Goal: Check status: Check status

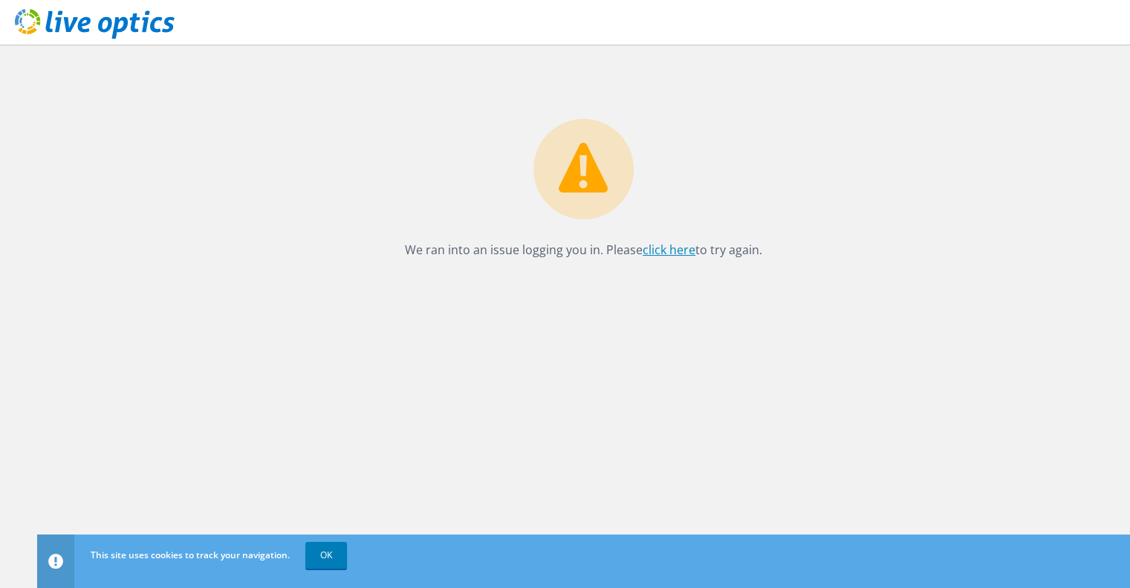
click at [661, 251] on link "click here" at bounding box center [669, 249] width 53 height 16
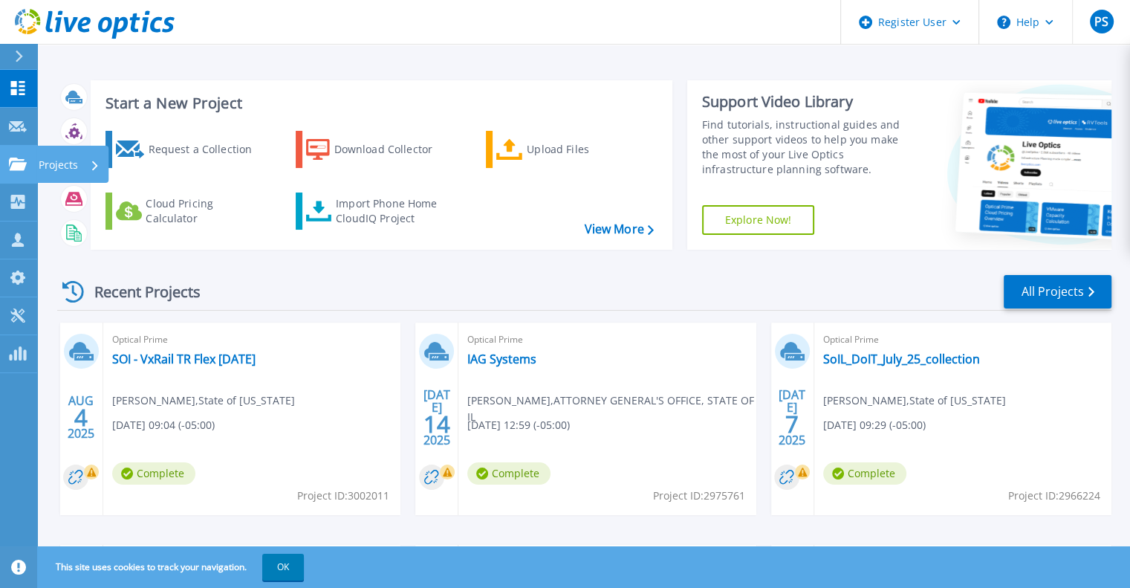
click at [58, 169] on p "Projects" at bounding box center [58, 165] width 39 height 39
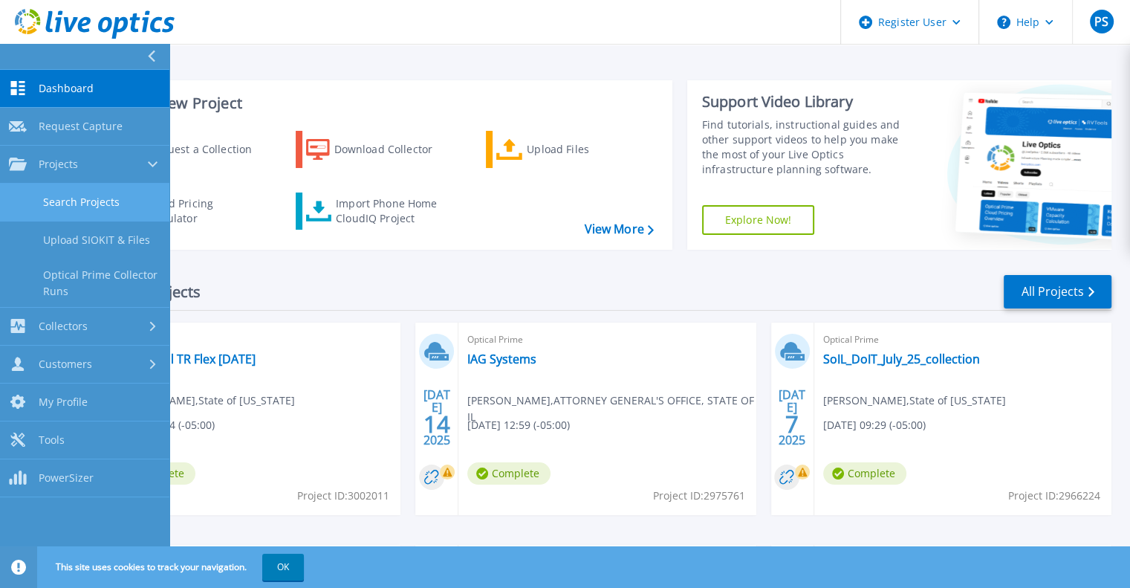
click at [123, 194] on link "Search Projects" at bounding box center [84, 202] width 169 height 38
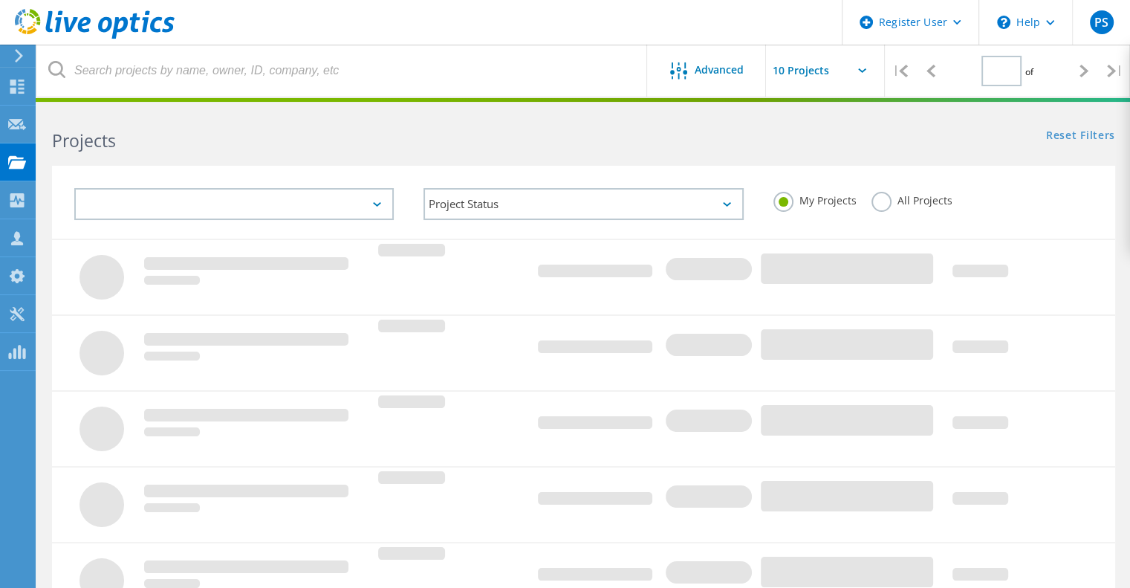
type input "1"
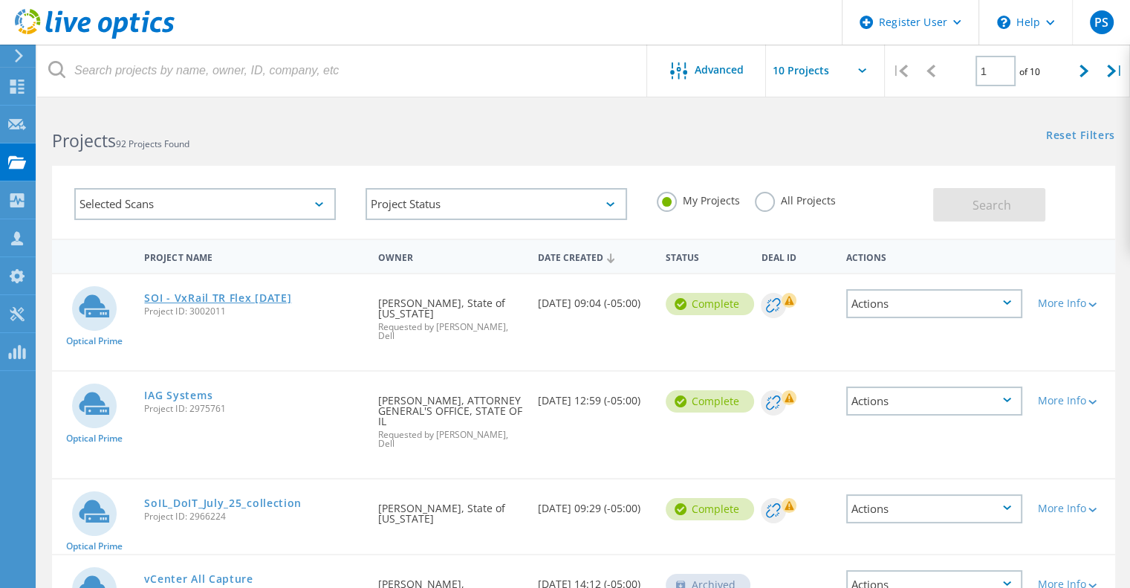
click at [235, 293] on link "SOI - VxRail TR Flex [DATE]" at bounding box center [217, 298] width 147 height 10
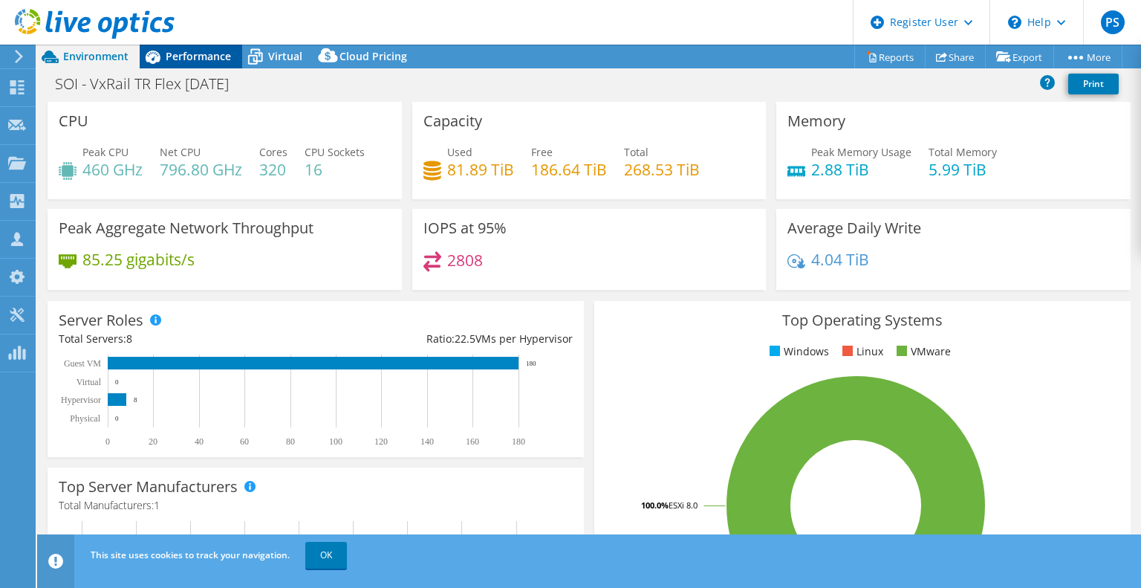
click at [204, 63] on div "Performance" at bounding box center [191, 57] width 103 height 24
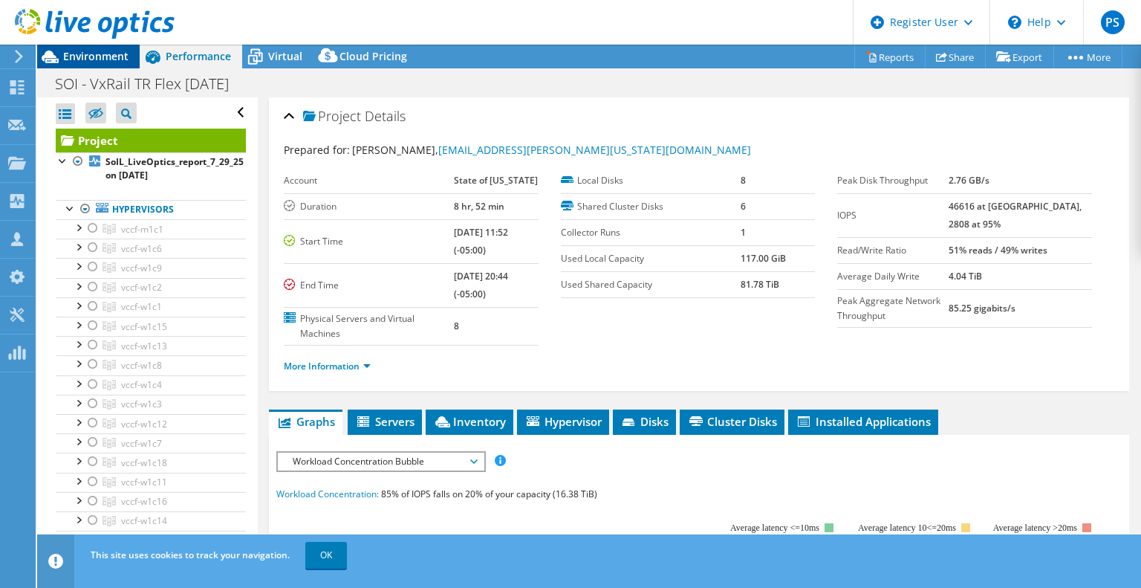
click at [97, 58] on span "Environment" at bounding box center [95, 56] width 65 height 14
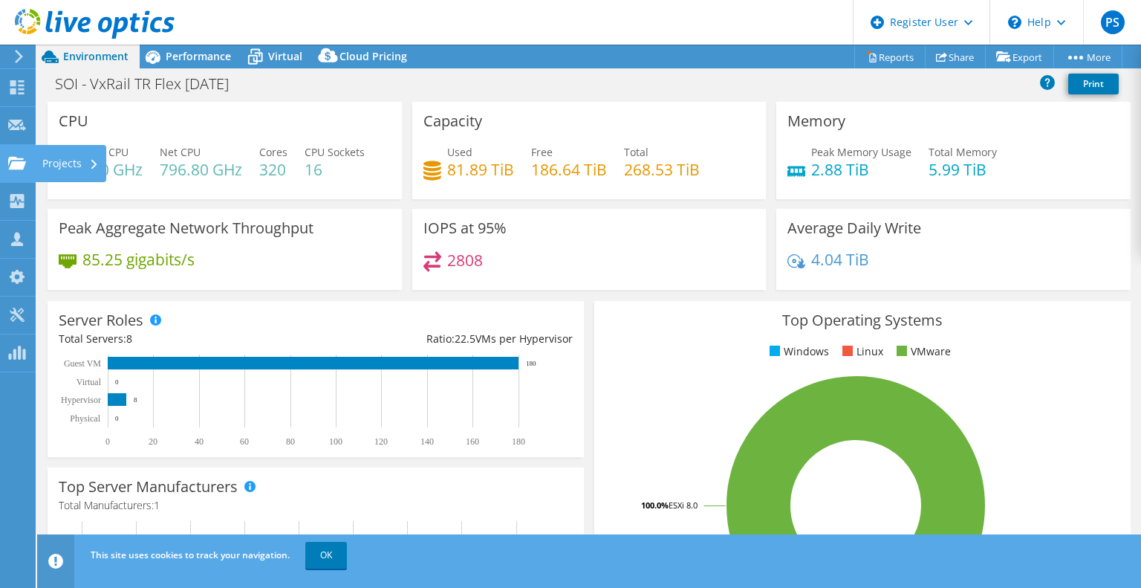
click at [13, 168] on use at bounding box center [17, 162] width 18 height 13
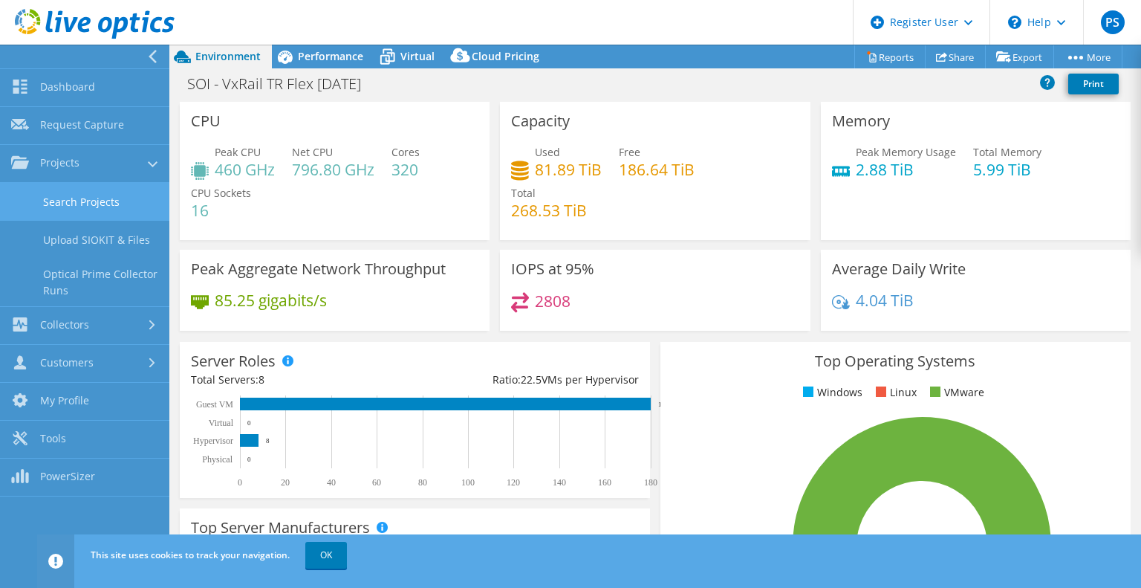
click at [88, 200] on link "Search Projects" at bounding box center [84, 202] width 169 height 38
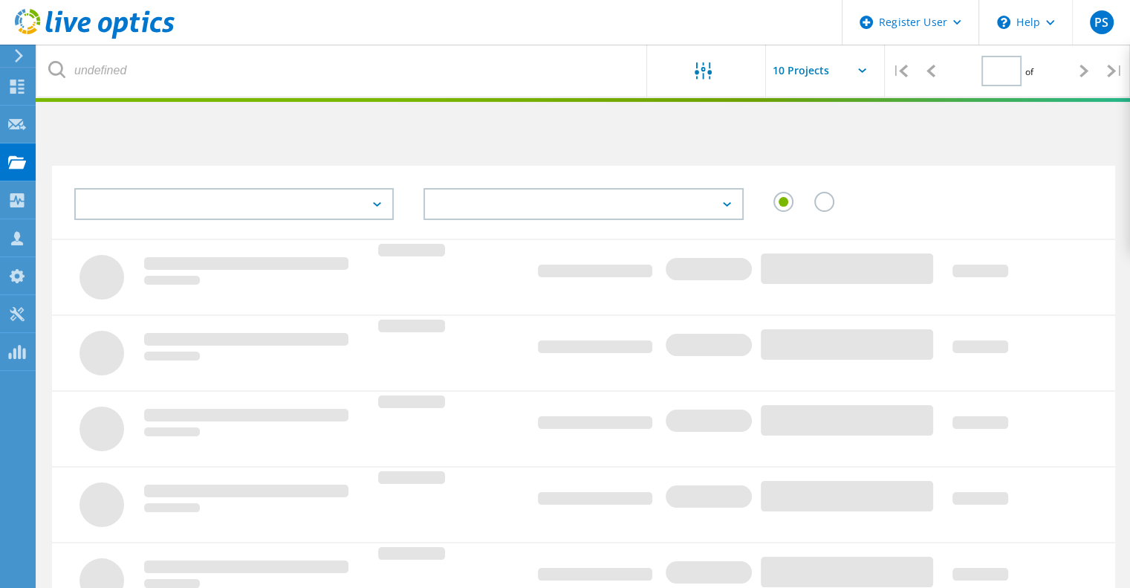
type input "1"
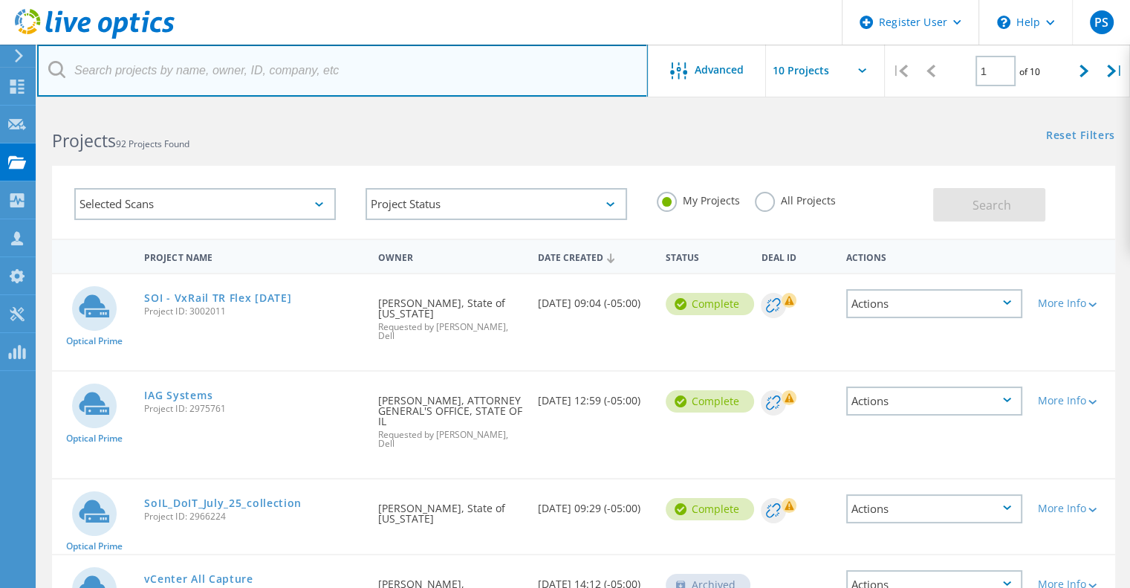
click at [229, 76] on input "text" at bounding box center [342, 71] width 611 height 52
paste input "2975761"
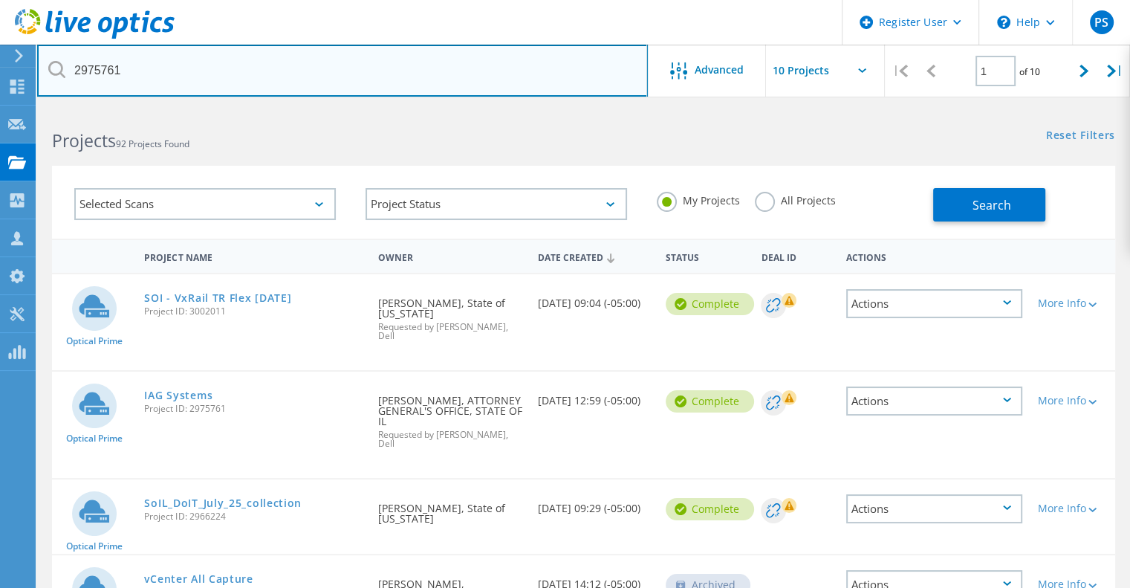
type input "2975761"
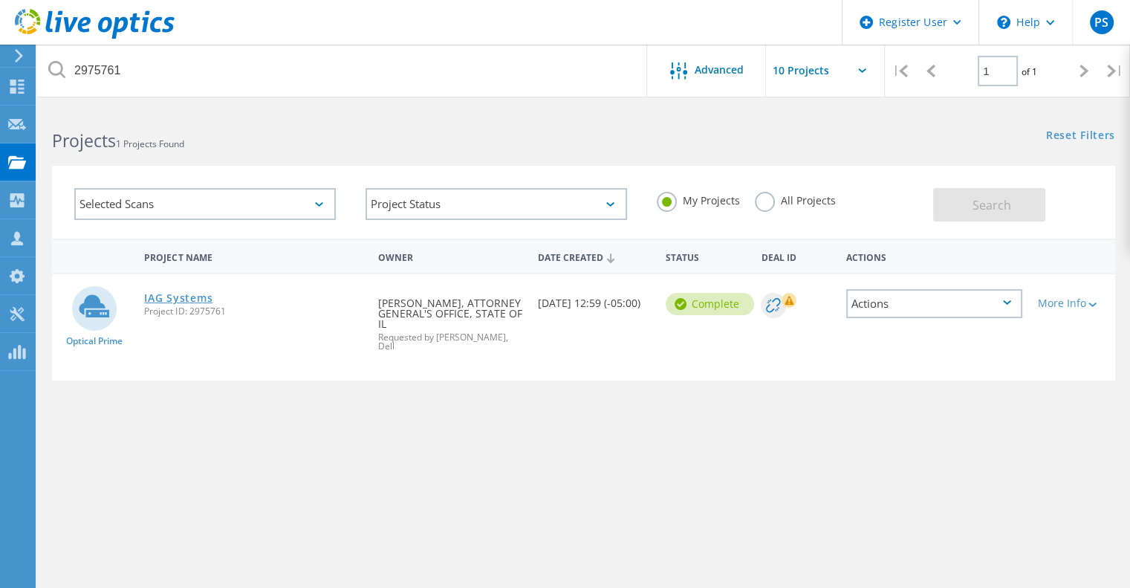
click at [177, 299] on link "IAG Systems" at bounding box center [178, 298] width 68 height 10
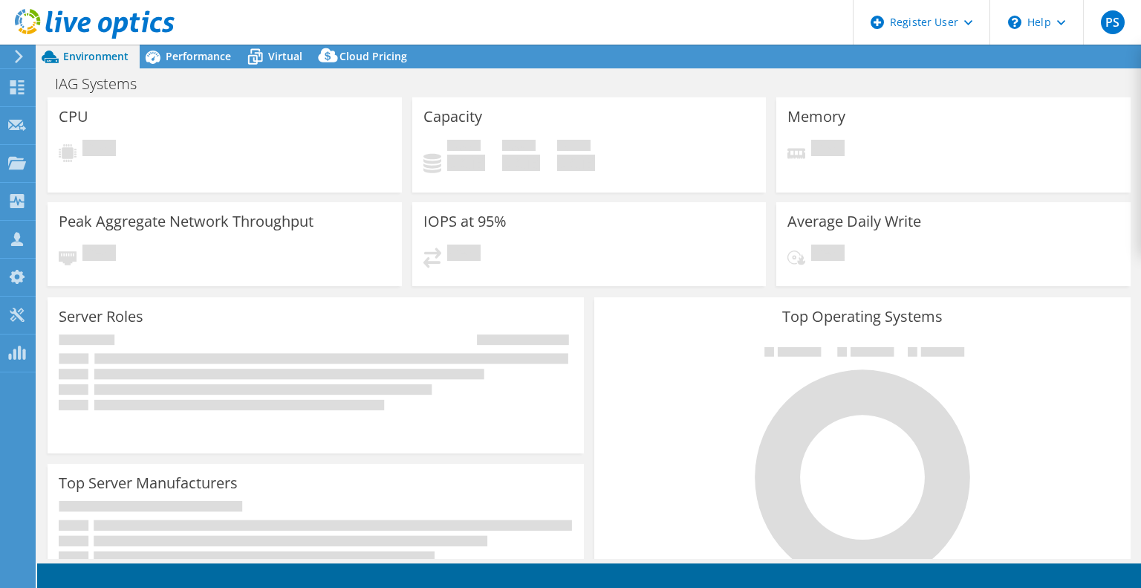
select select "USD"
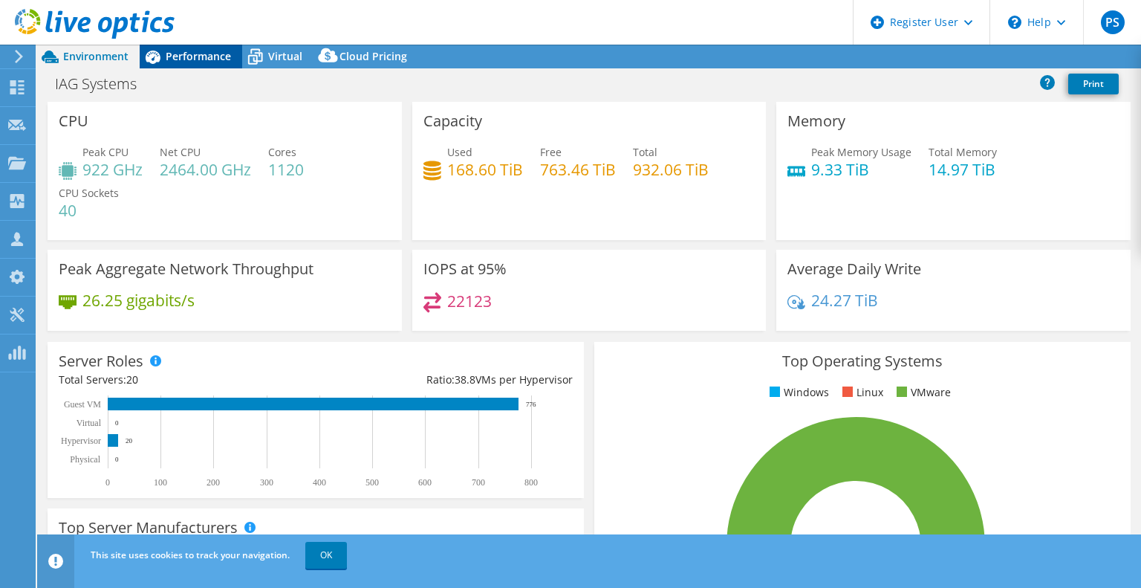
click at [193, 53] on span "Performance" at bounding box center [198, 56] width 65 height 14
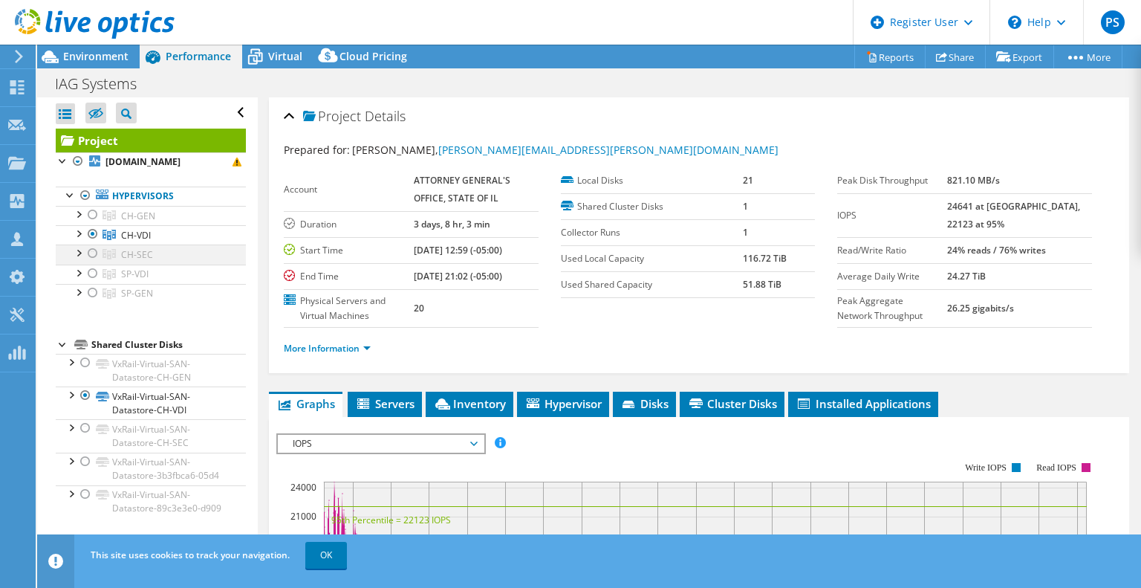
click at [92, 262] on div at bounding box center [92, 253] width 15 height 18
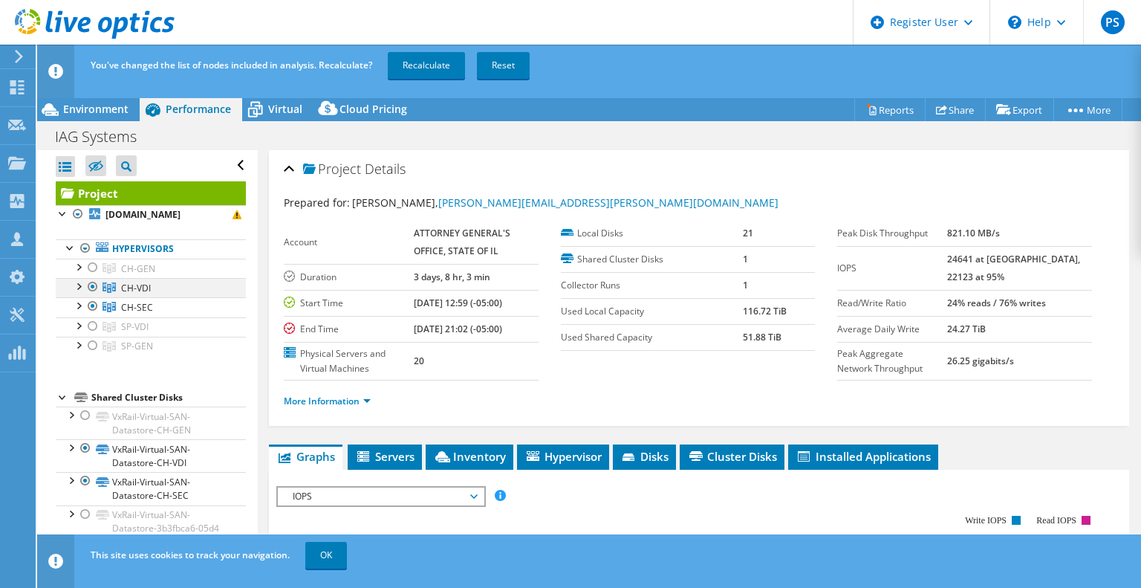
click at [94, 296] on div at bounding box center [92, 287] width 15 height 18
click at [412, 65] on link "Recalculate" at bounding box center [426, 65] width 77 height 27
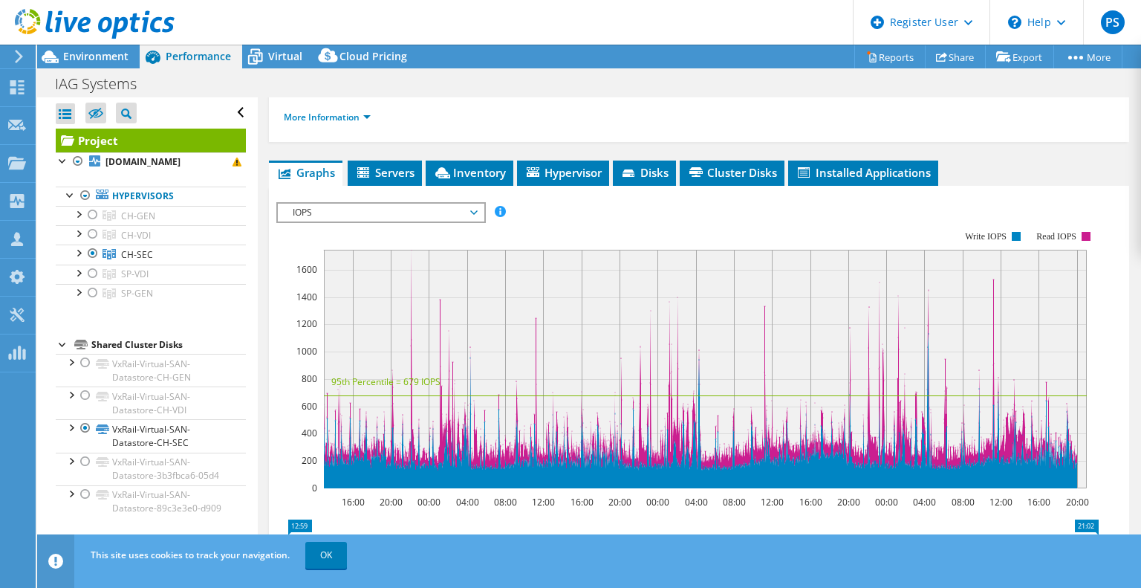
scroll to position [223, 0]
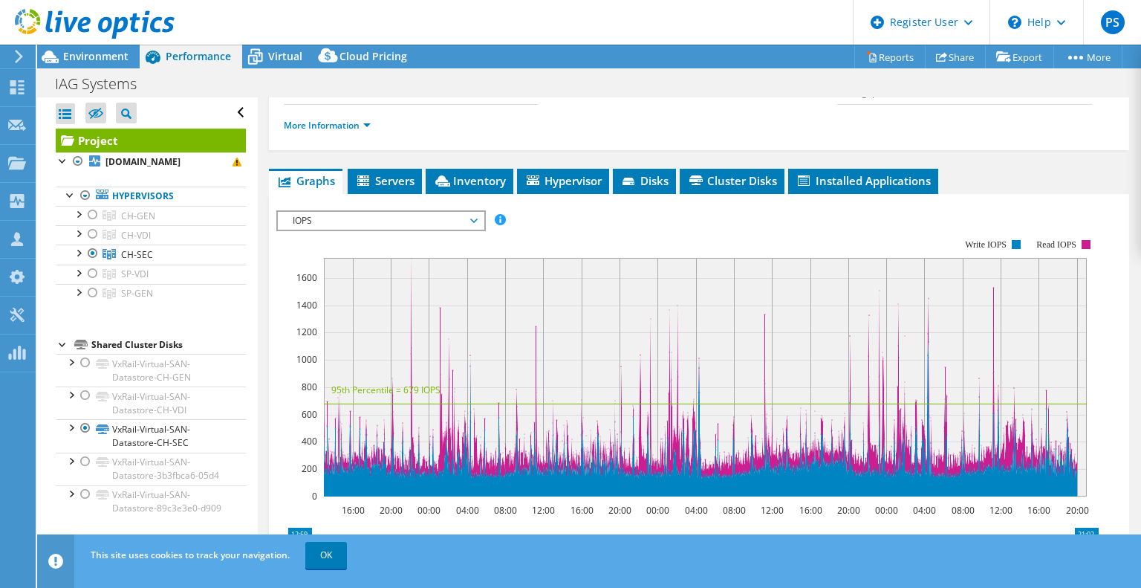
click at [455, 216] on span "IOPS" at bounding box center [380, 221] width 191 height 18
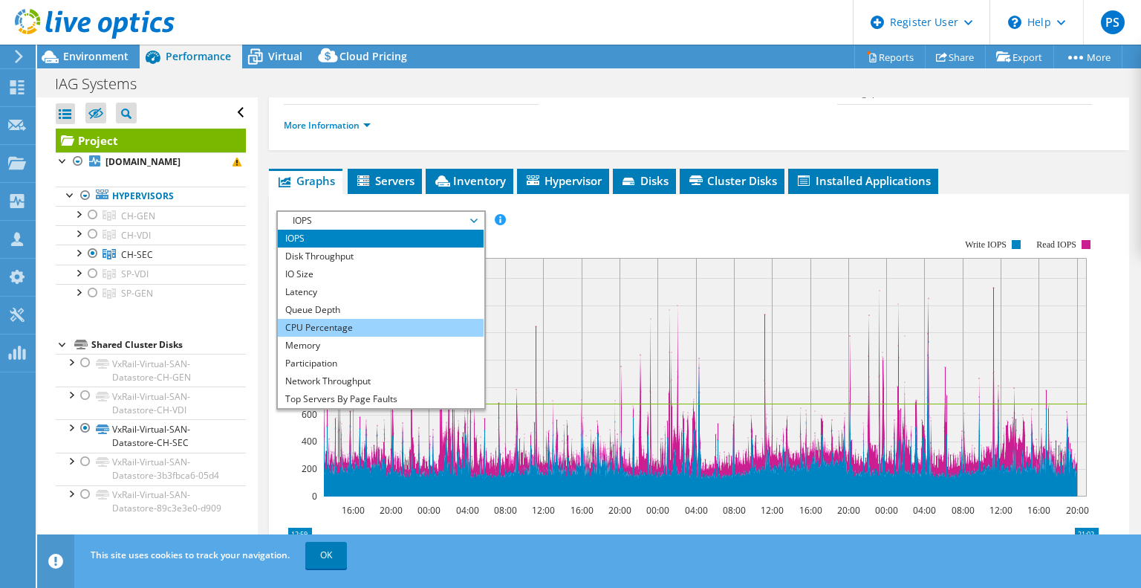
click at [440, 319] on li "CPU Percentage" at bounding box center [381, 328] width 206 height 18
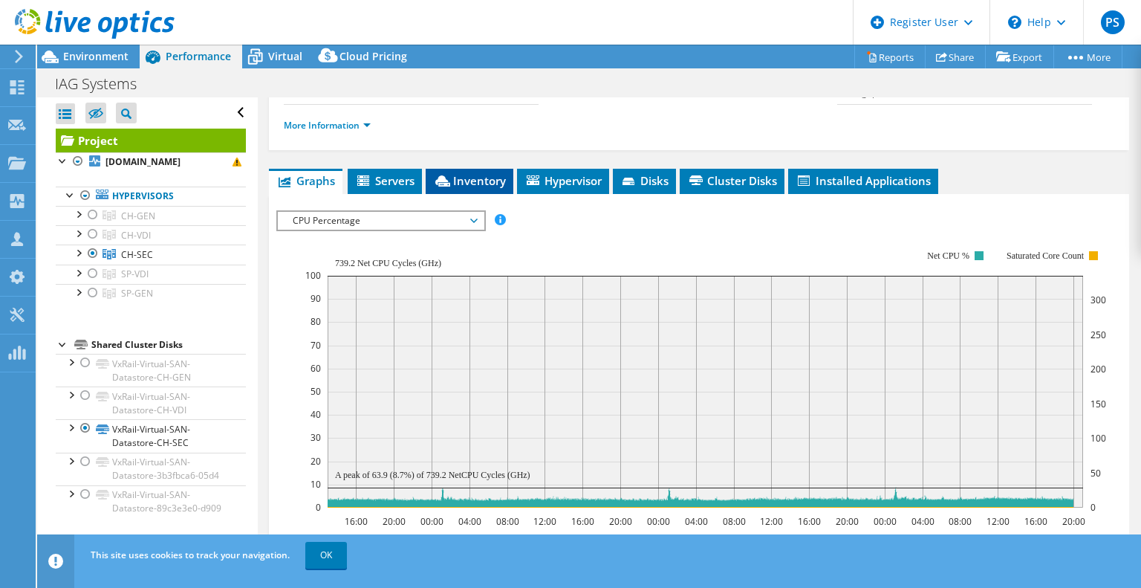
click at [452, 181] on span "Inventory" at bounding box center [469, 180] width 73 height 15
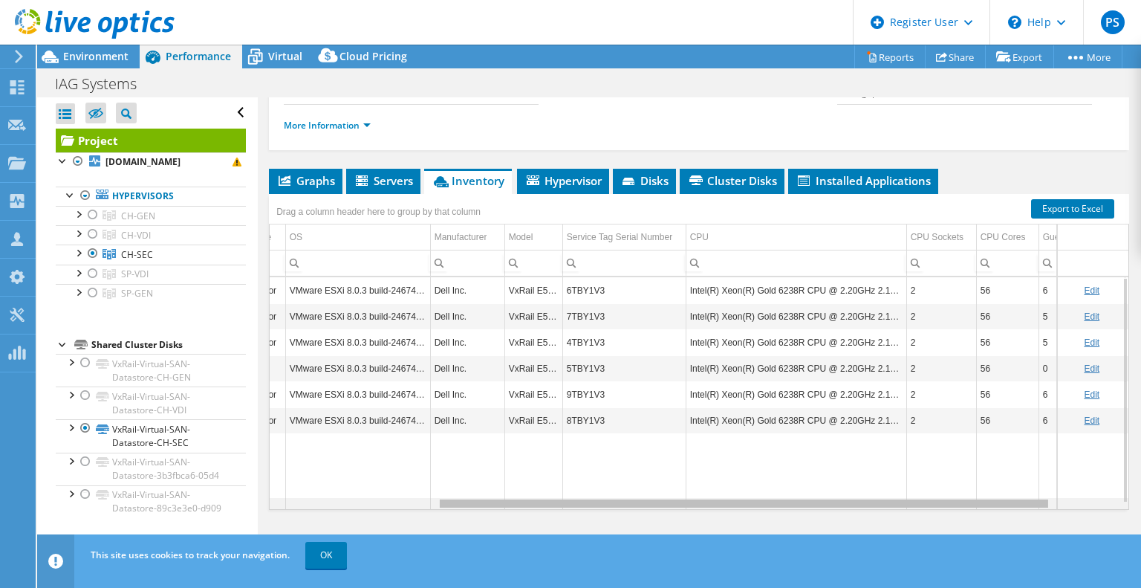
scroll to position [0, 0]
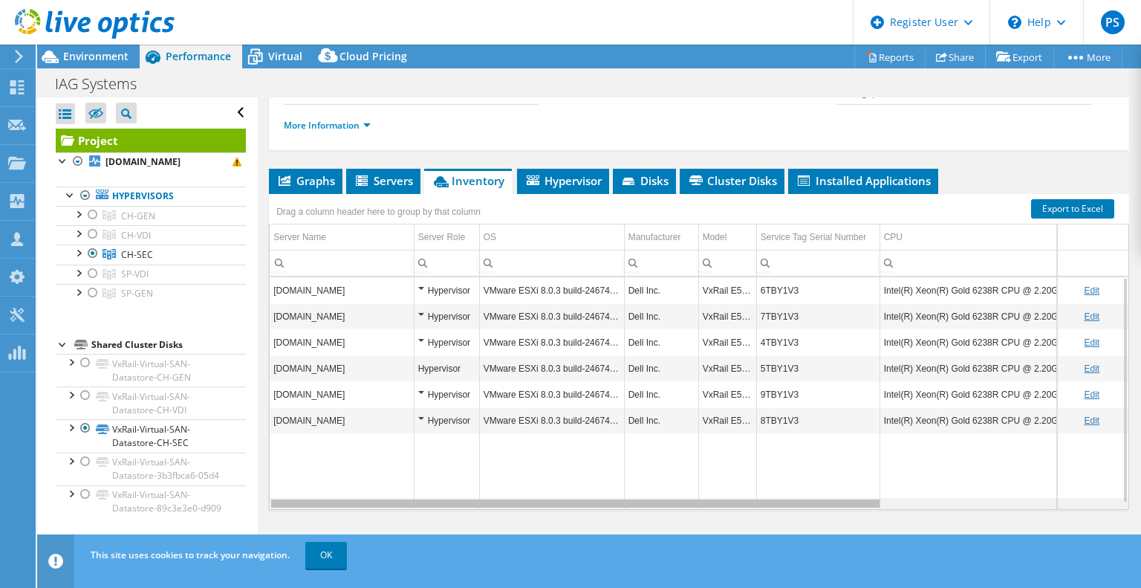
drag, startPoint x: 693, startPoint y: 505, endPoint x: 677, endPoint y: 521, distance: 22.1
click at [678, 521] on body "PS Dell User Patrick Schill Patrick.Schill@Dell.com Dell My Profile Log Out \n …" at bounding box center [570, 294] width 1141 height 588
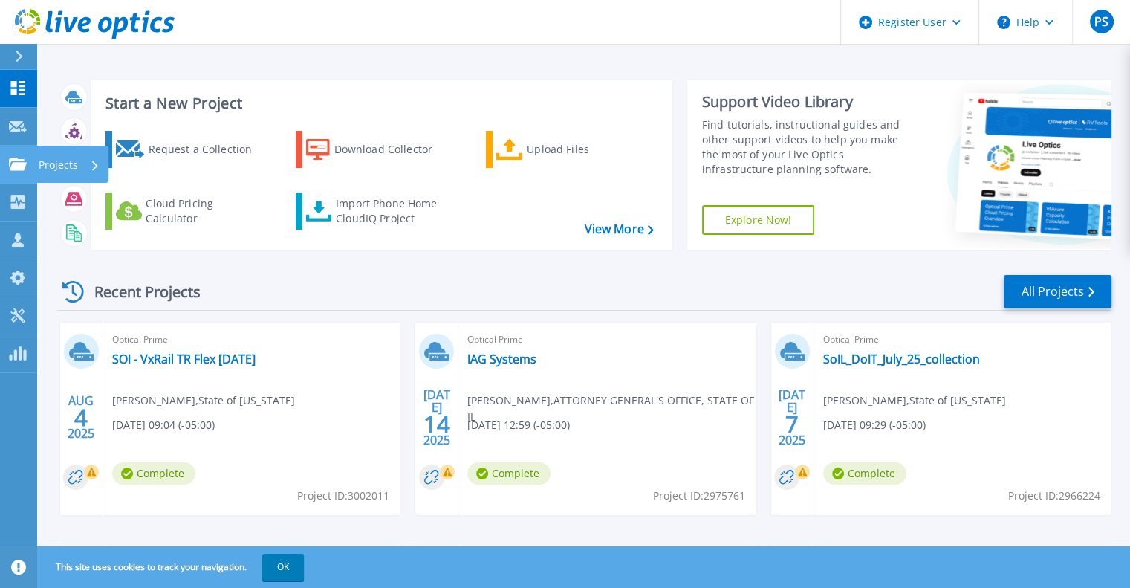
click at [33, 166] on link "Projects Projects" at bounding box center [18, 165] width 37 height 38
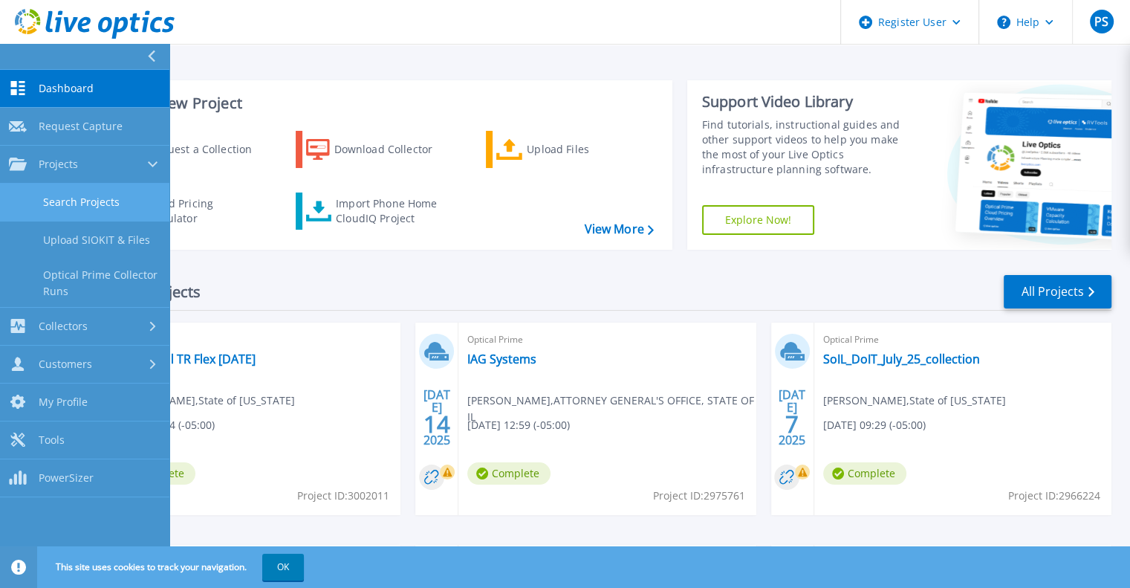
click at [80, 209] on link "Search Projects" at bounding box center [84, 202] width 169 height 38
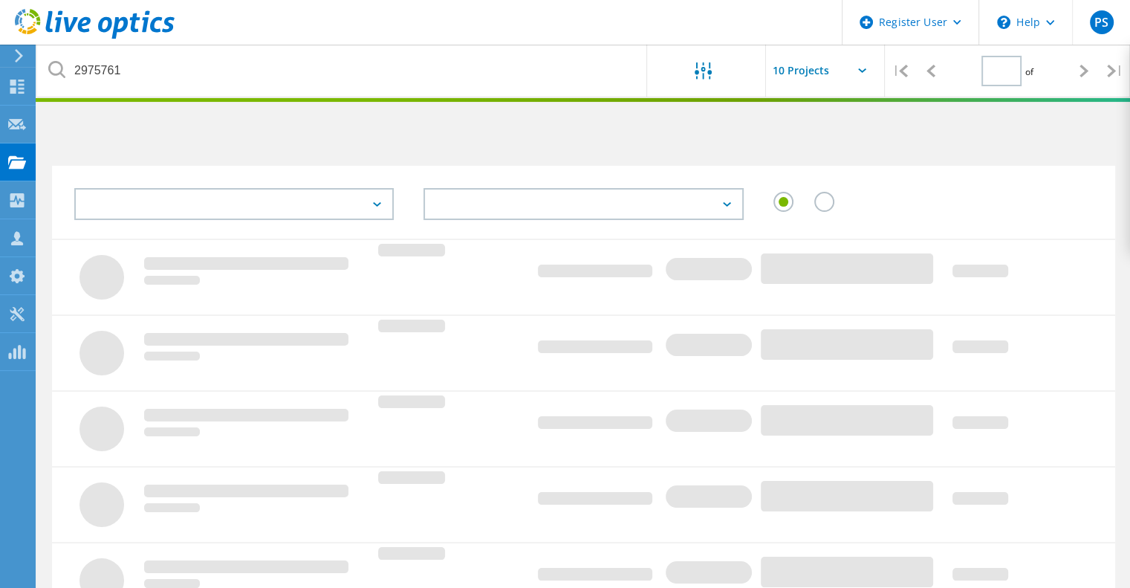
type input "1"
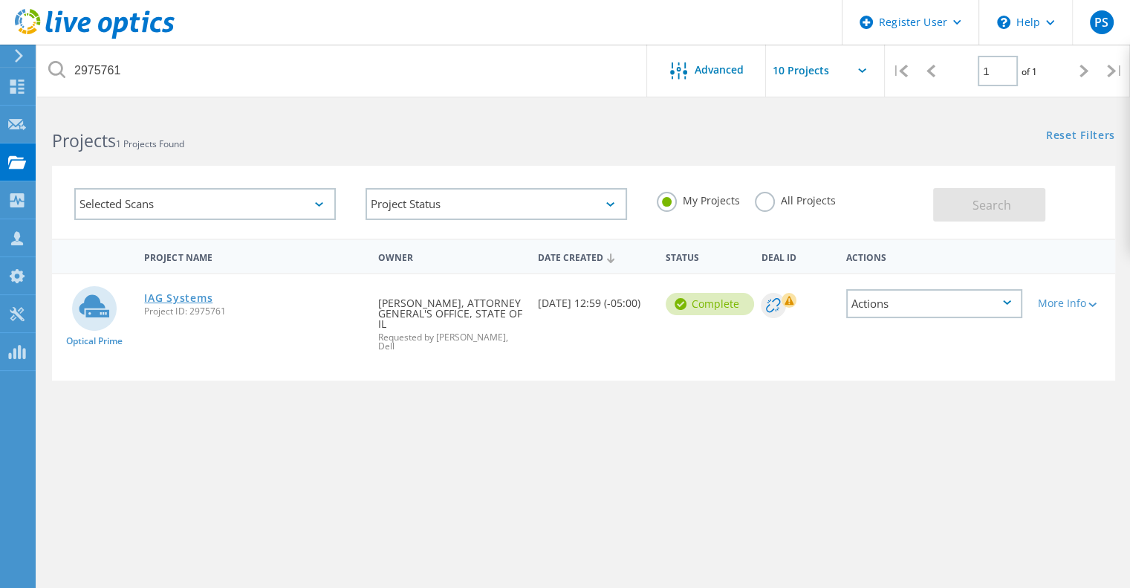
click at [169, 297] on link "IAG Systems" at bounding box center [178, 298] width 68 height 10
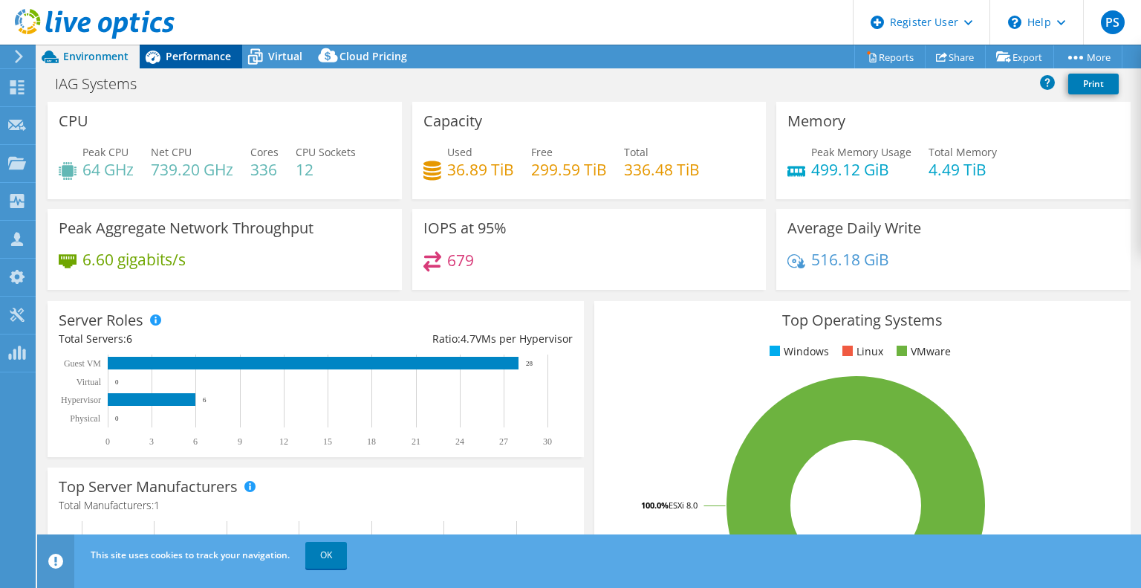
click at [198, 62] on span "Performance" at bounding box center [198, 56] width 65 height 14
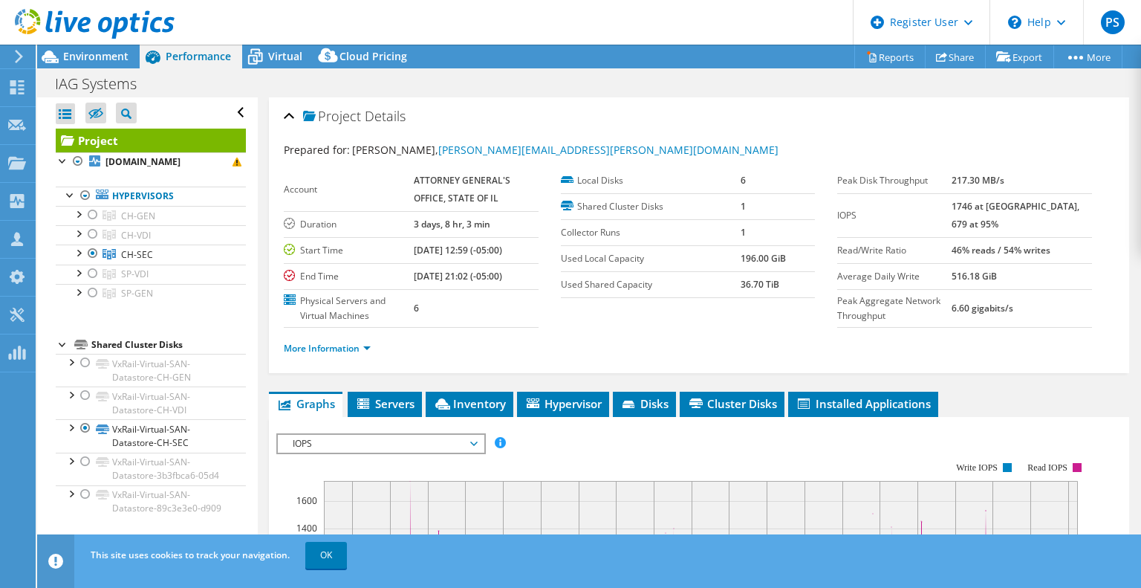
scroll to position [15, 0]
